Goal: Task Accomplishment & Management: Manage account settings

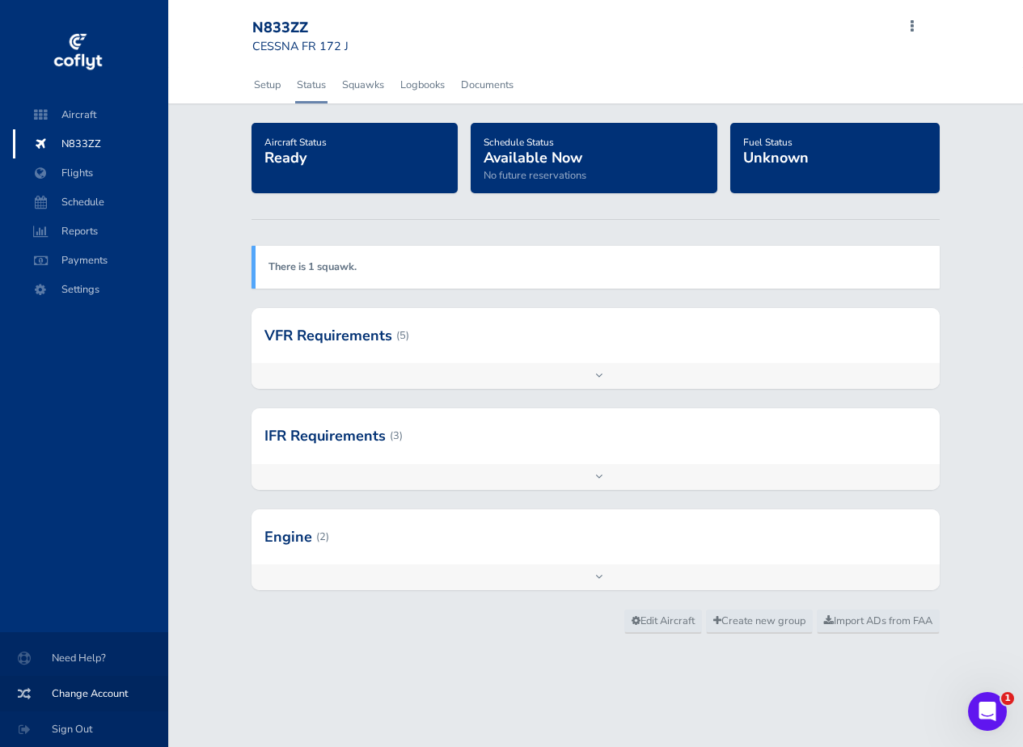
click at [87, 688] on span "Change Account" at bounding box center [83, 693] width 129 height 29
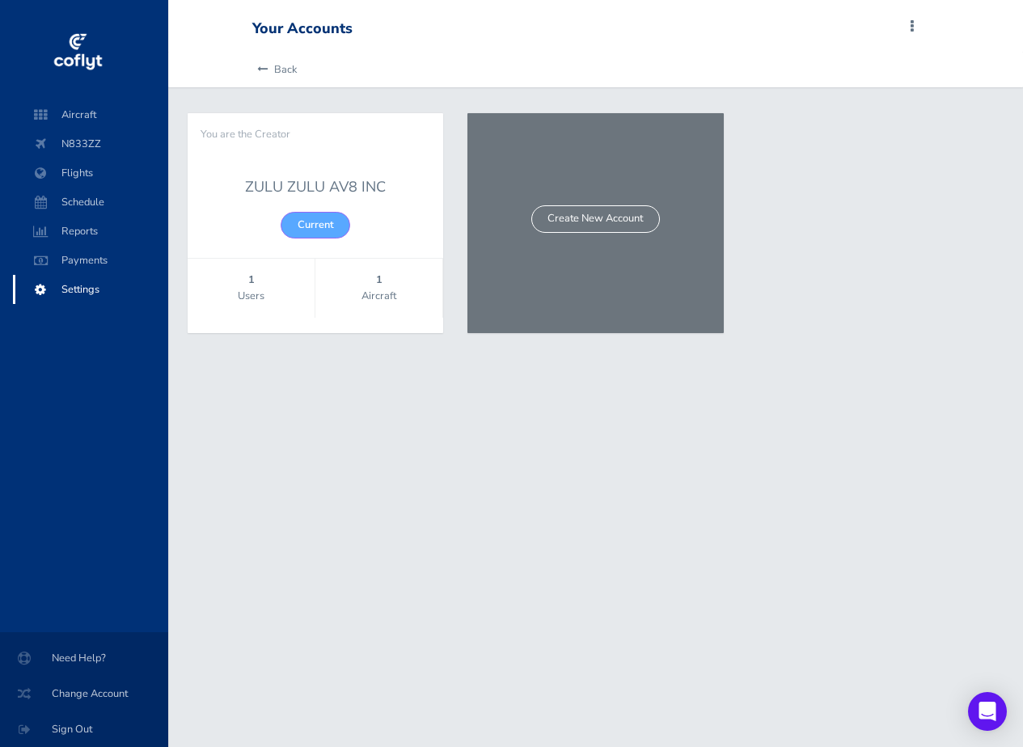
click at [71, 289] on span "Settings" at bounding box center [90, 289] width 123 height 29
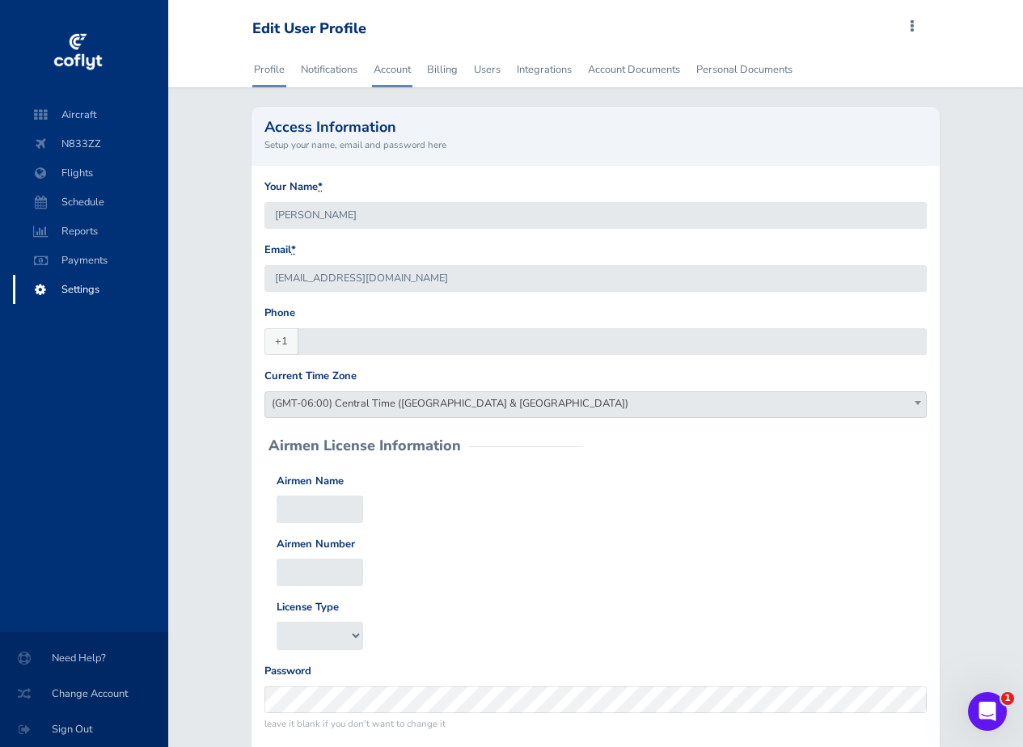
click at [396, 68] on link "Account" at bounding box center [392, 70] width 40 height 36
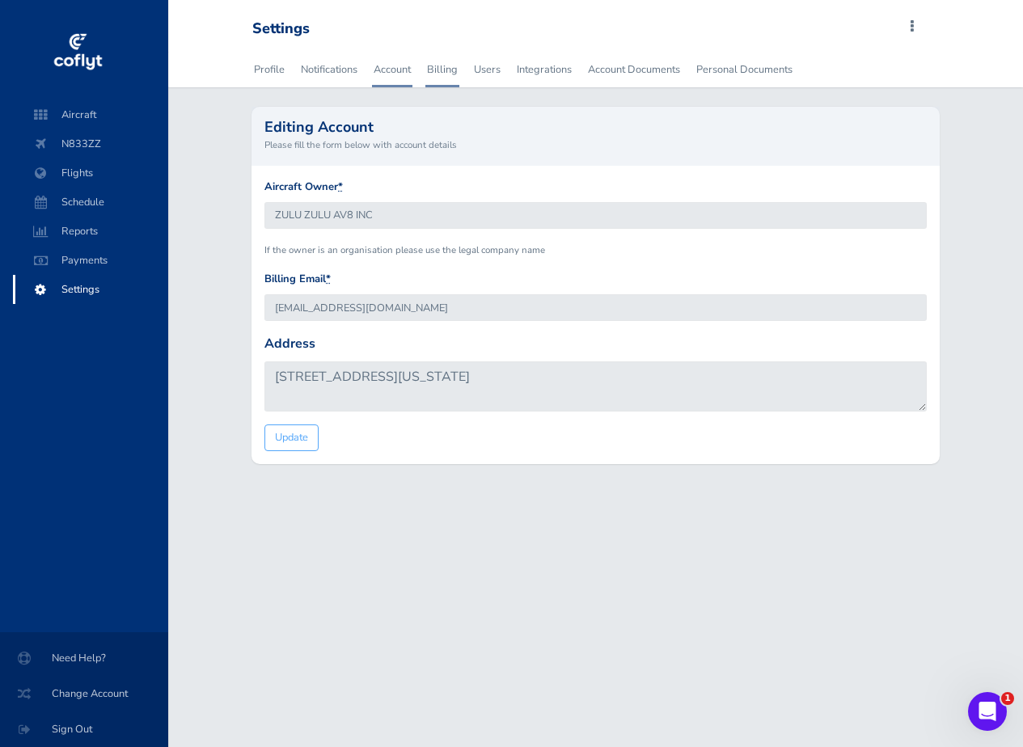
click at [439, 70] on link "Billing" at bounding box center [442, 70] width 34 height 36
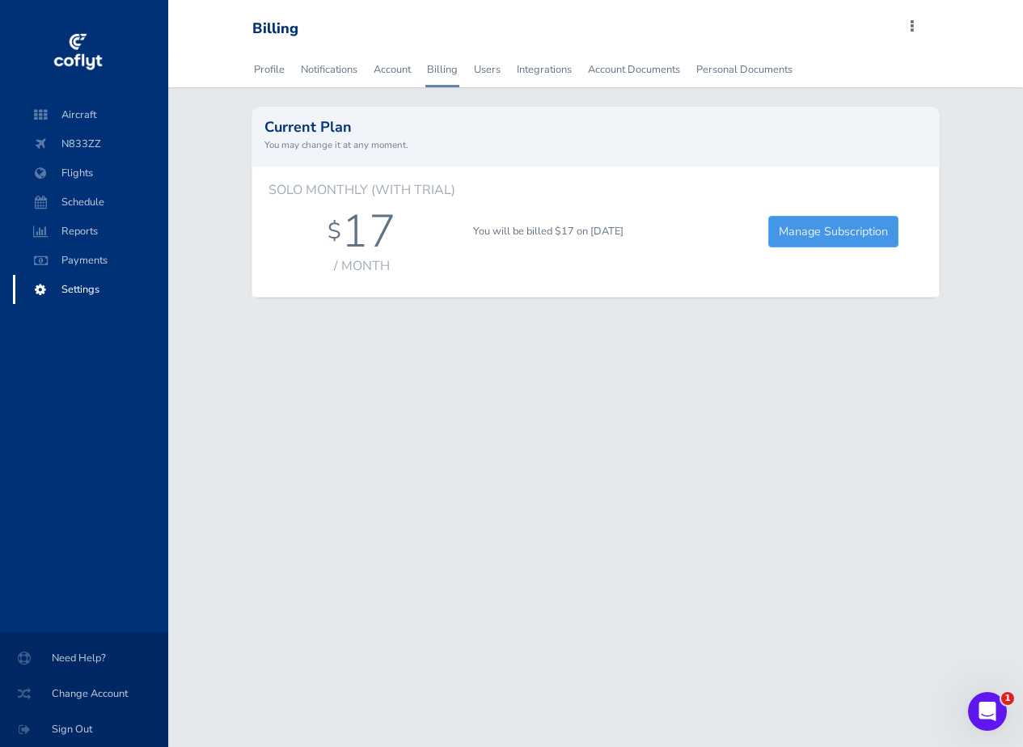
click at [808, 233] on link "Manage Subscription" at bounding box center [833, 232] width 130 height 32
